Goal: Task Accomplishment & Management: Complete application form

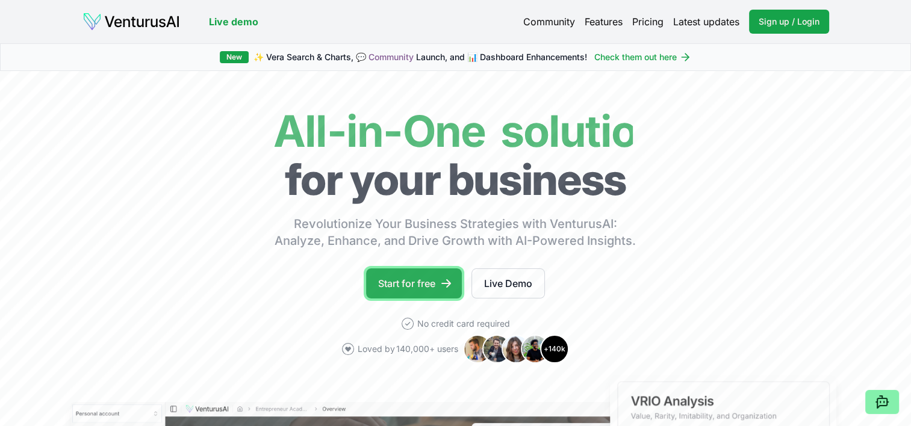
click at [416, 282] on link "Start for free" at bounding box center [414, 283] width 96 height 30
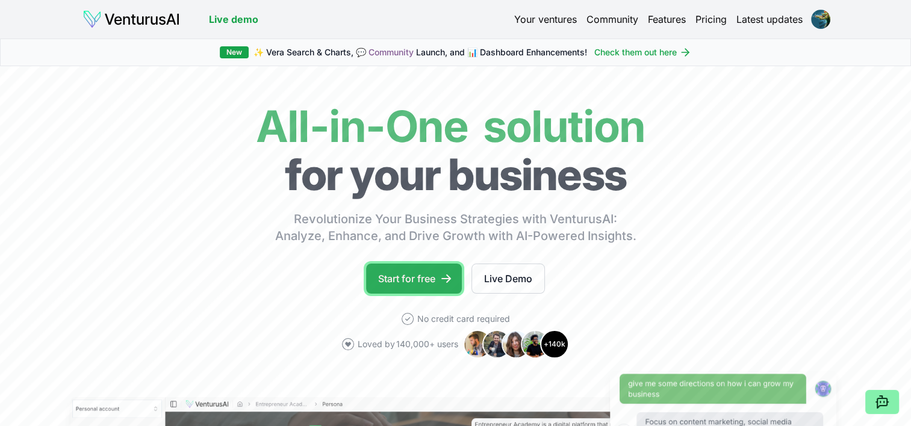
click at [396, 274] on link "Start for free" at bounding box center [414, 279] width 96 height 30
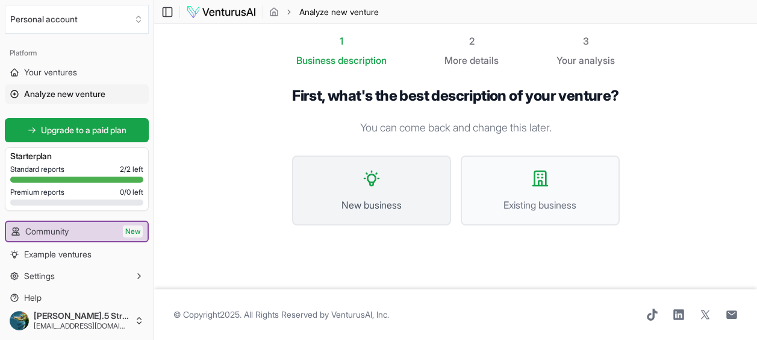
click at [352, 213] on button "New business" at bounding box center [371, 190] width 159 height 70
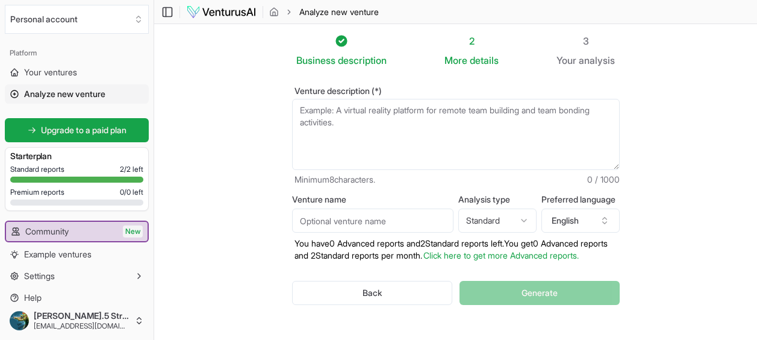
click at [308, 122] on textarea "Venture description (*)" at bounding box center [455, 134] width 327 height 71
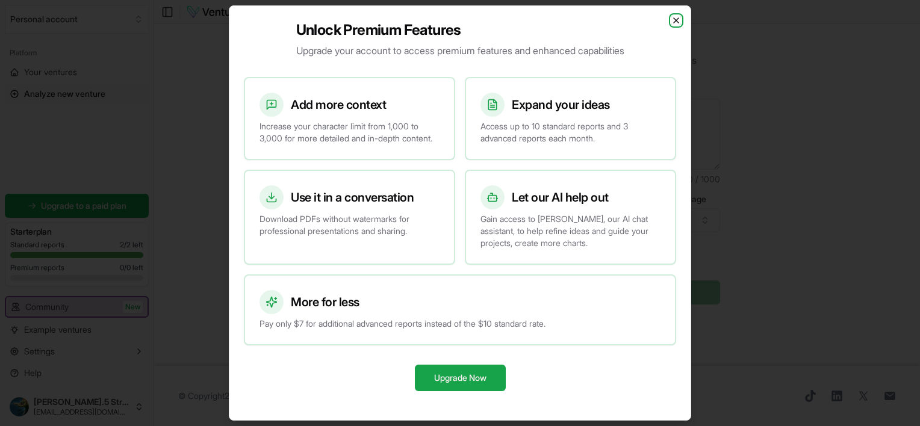
click at [675, 17] on icon "button" at bounding box center [676, 21] width 10 height 10
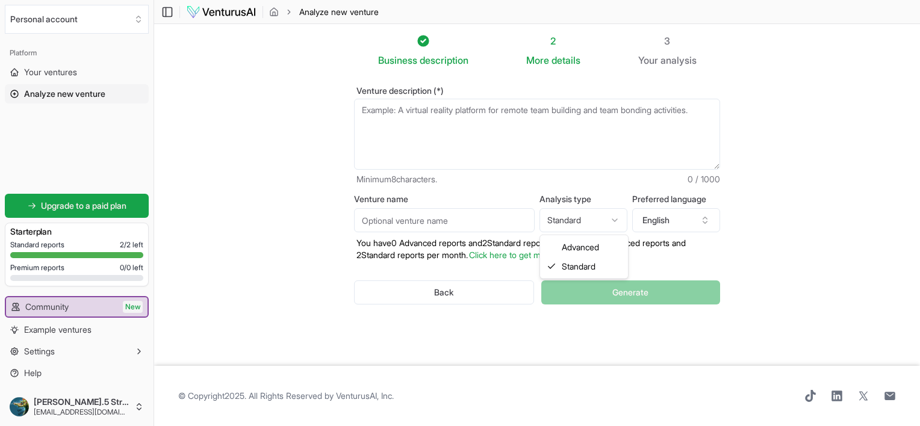
click at [618, 222] on html "We value your privacy We use cookies to enhance your browsing experience, serve…" at bounding box center [460, 213] width 920 height 426
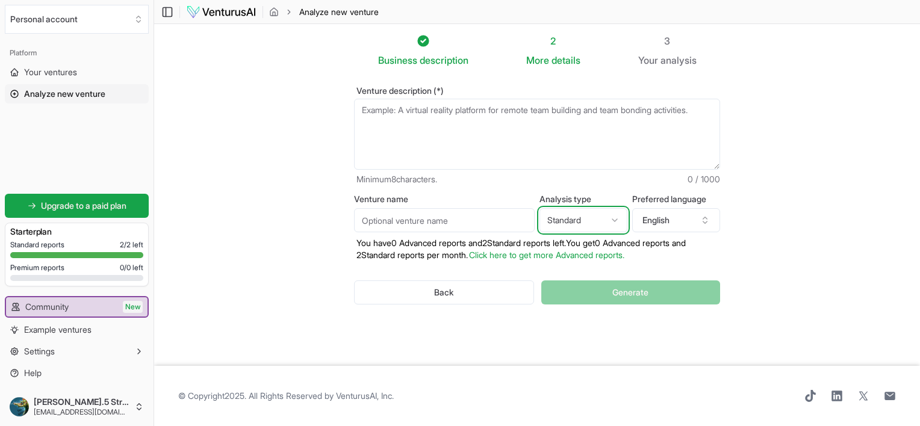
click at [618, 222] on html "We value your privacy We use cookies to enhance your browsing experience, serve…" at bounding box center [460, 213] width 920 height 426
click at [701, 213] on button "English" at bounding box center [676, 220] width 88 height 24
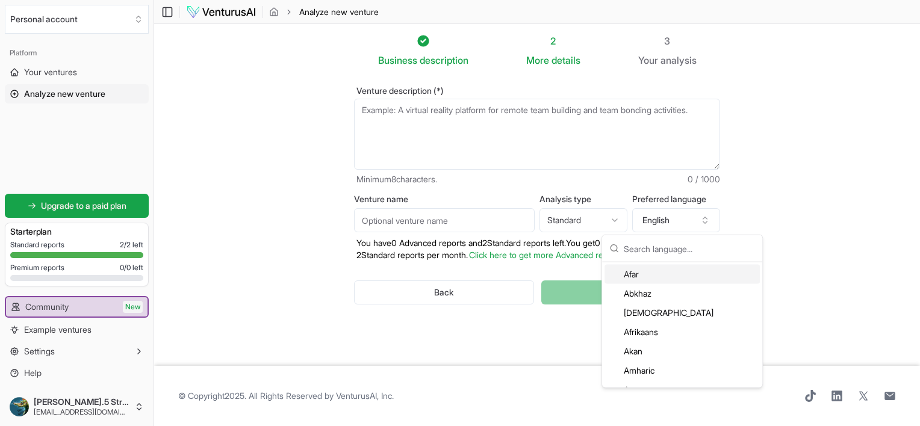
click at [790, 259] on section "Business description 2 More details 3 Your analysis Venture description (*) Min…" at bounding box center [537, 195] width 766 height 342
